Goal: Transaction & Acquisition: Download file/media

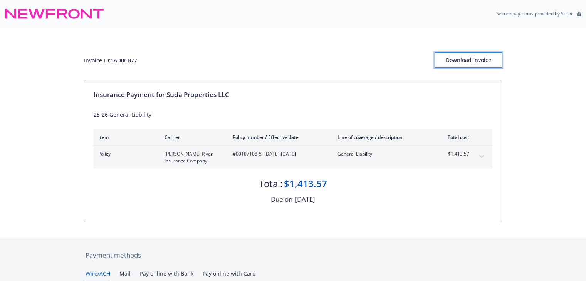
click at [453, 65] on div "Download Invoice" at bounding box center [468, 60] width 67 height 15
